Goal: Information Seeking & Learning: Compare options

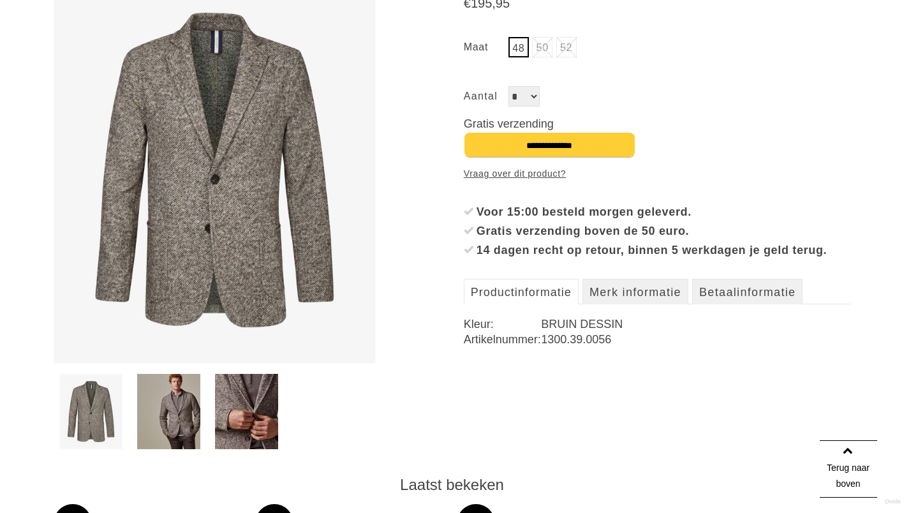
scroll to position [237, 0]
click at [237, 389] on img at bounding box center [246, 411] width 63 height 75
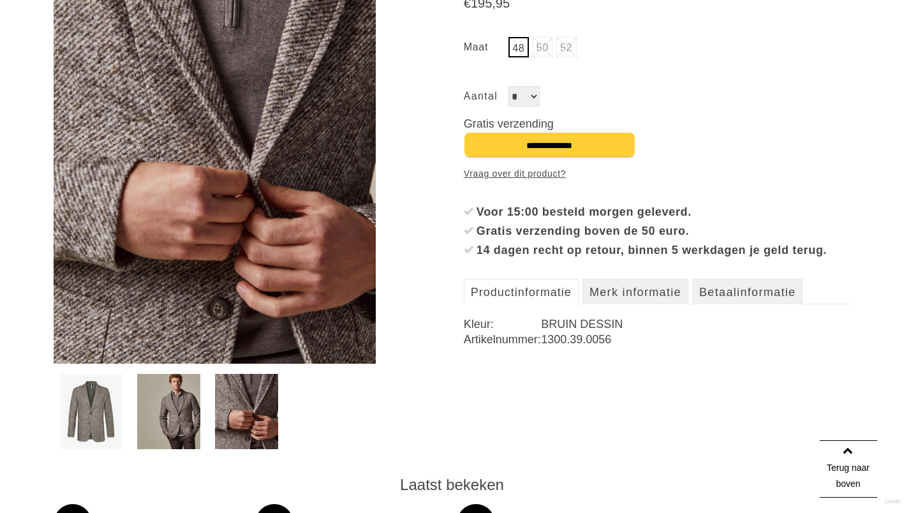
click at [185, 401] on img at bounding box center [168, 411] width 63 height 75
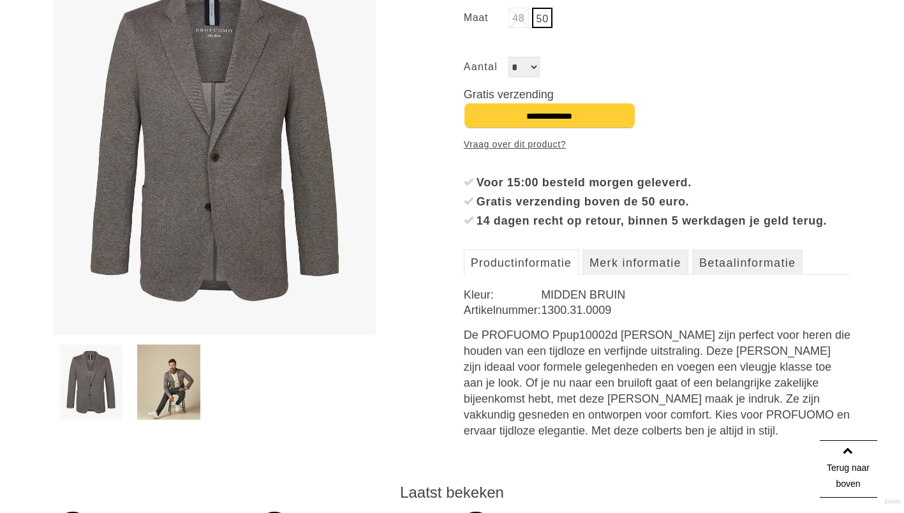
scroll to position [258, 0]
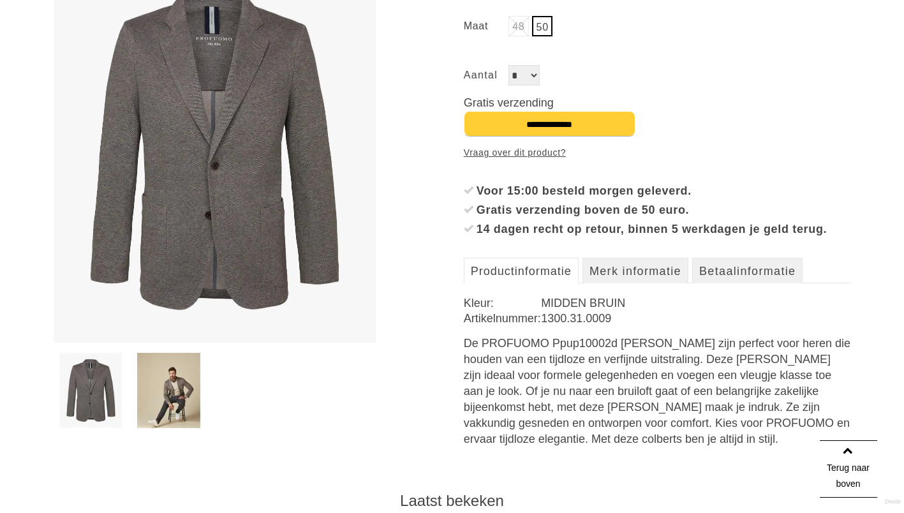
click at [179, 390] on img at bounding box center [168, 390] width 63 height 75
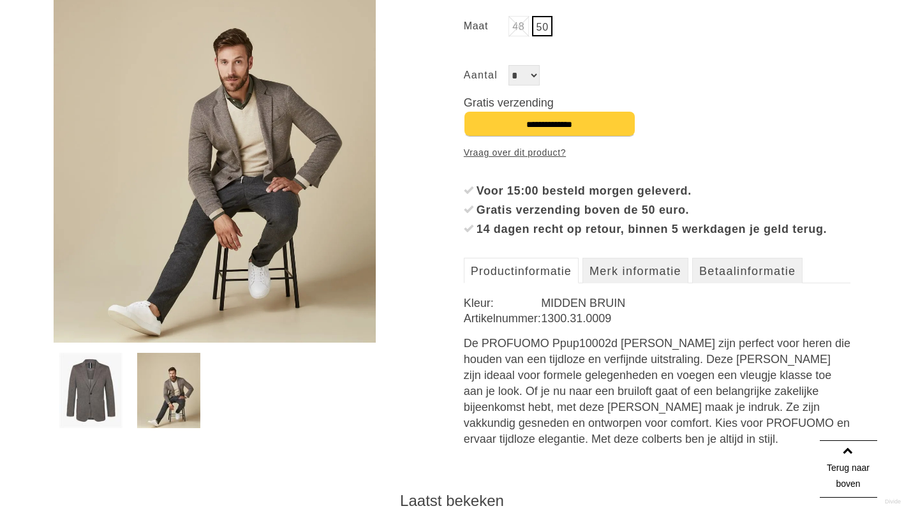
click at [244, 147] on img at bounding box center [215, 148] width 323 height 387
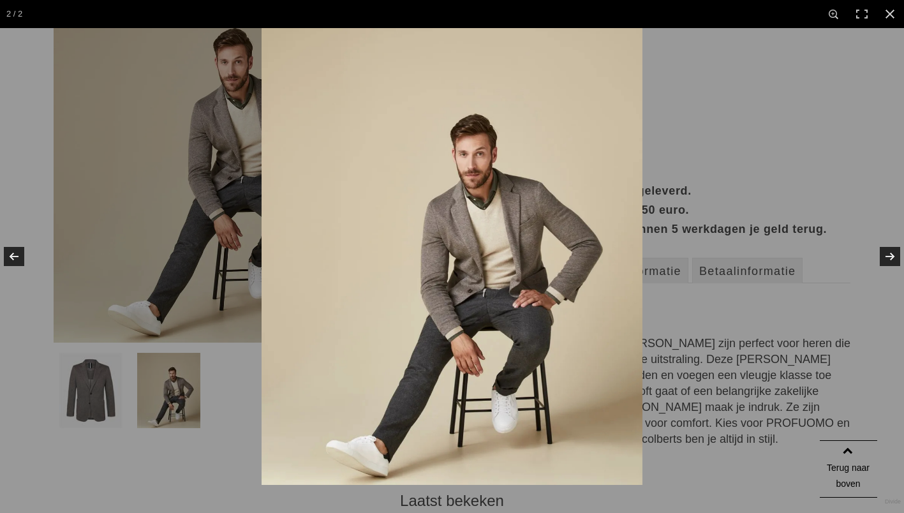
click at [495, 244] on img at bounding box center [452, 256] width 381 height 457
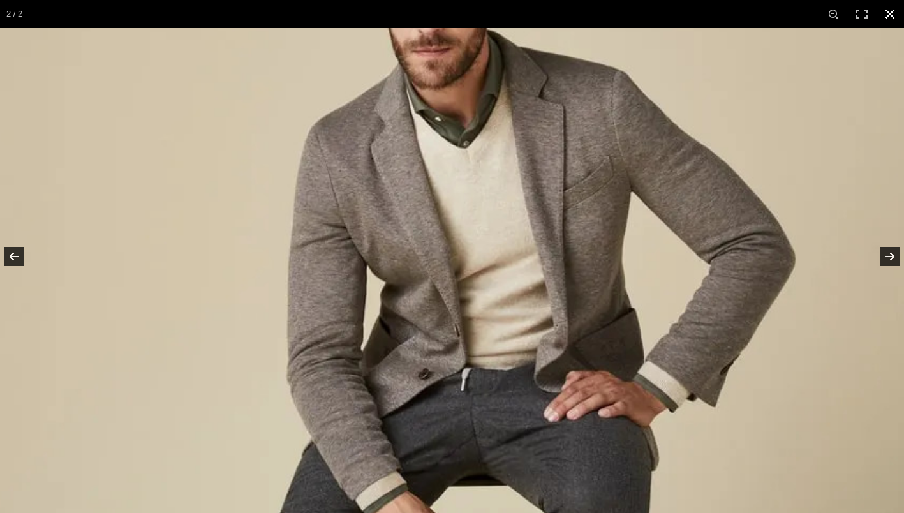
click at [890, 19] on link at bounding box center [890, 14] width 28 height 28
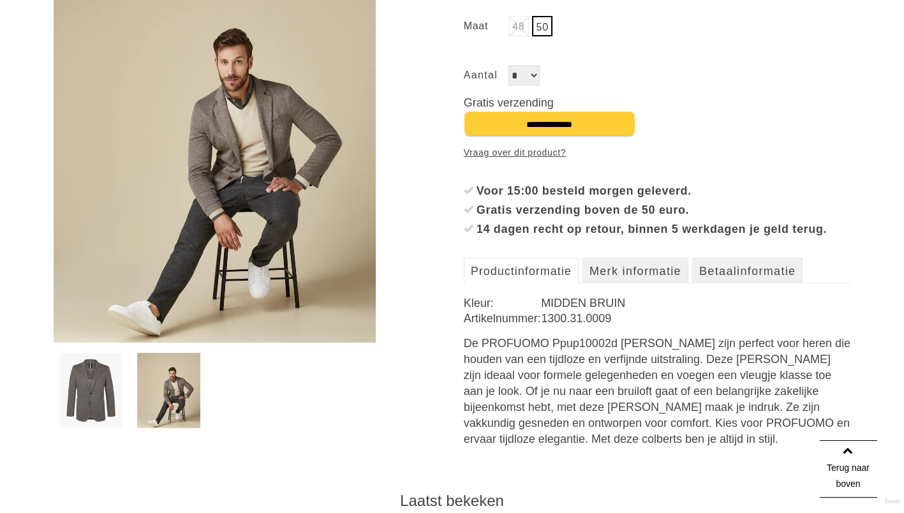
click at [94, 365] on img at bounding box center [90, 390] width 63 height 75
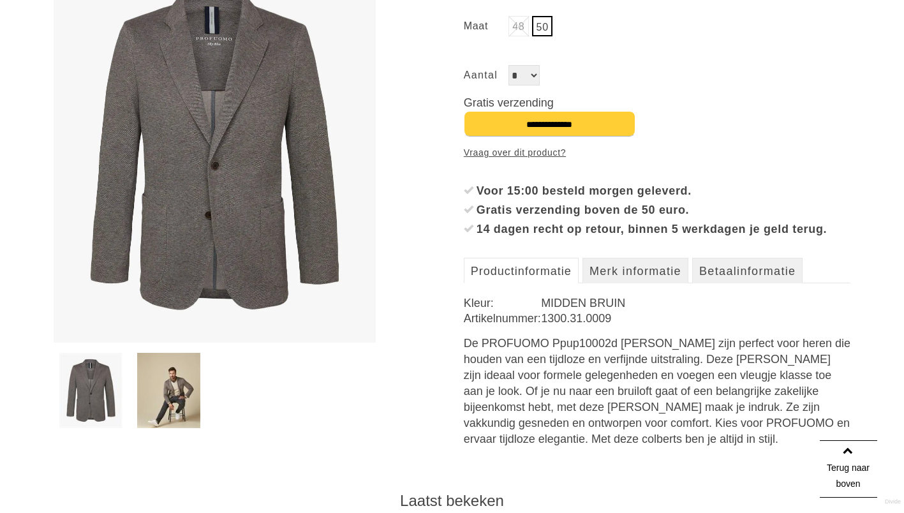
click at [229, 131] on img at bounding box center [215, 148] width 323 height 387
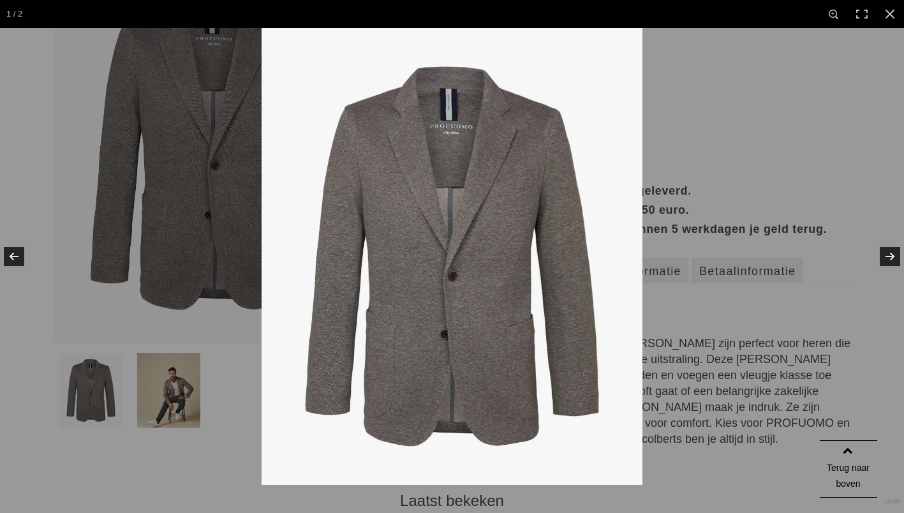
click at [443, 201] on img at bounding box center [452, 256] width 381 height 457
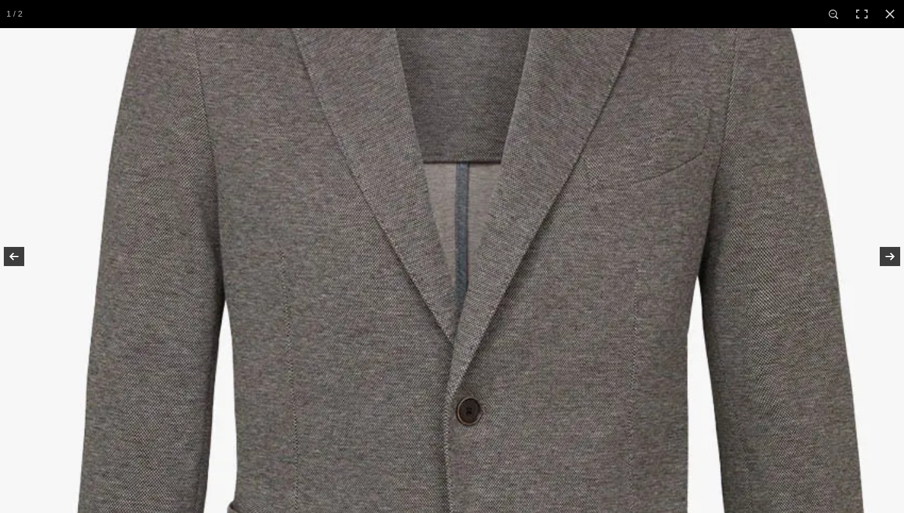
click at [457, 247] on img at bounding box center [467, 356] width 1063 height 1276
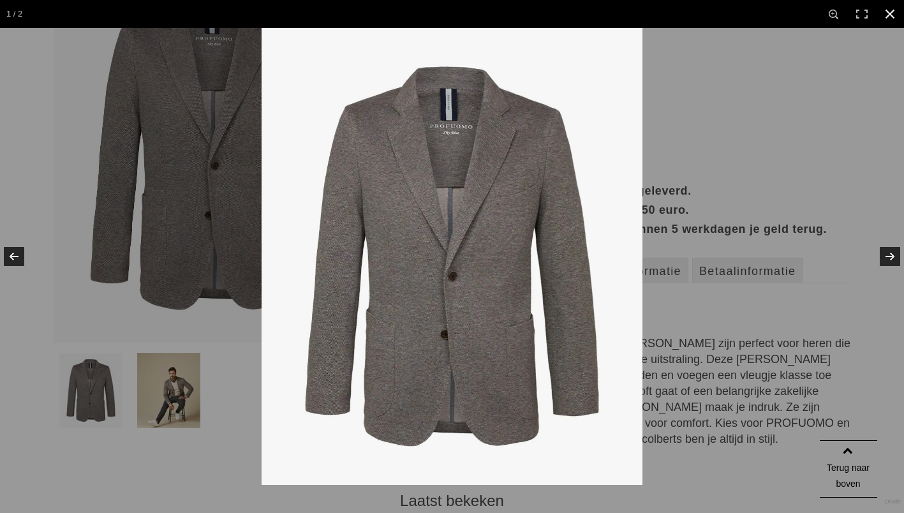
click at [826, 77] on div at bounding box center [714, 284] width 904 height 513
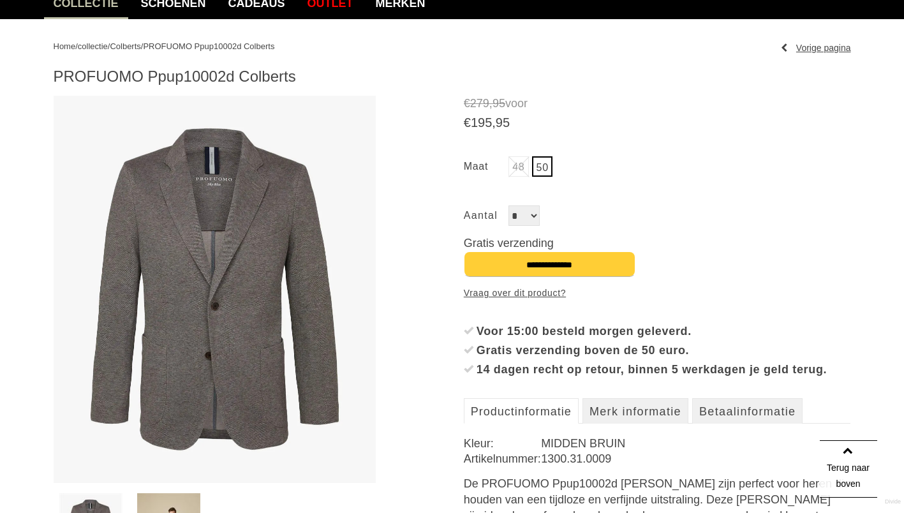
scroll to position [109, 0]
